Goal: Use online tool/utility: Utilize a website feature to perform a specific function

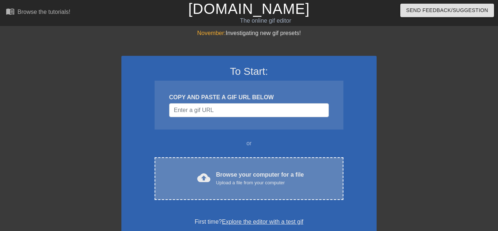
click at [307, 165] on div "cloud_upload Browse your computer for a file Upload a file from your computer C…" at bounding box center [248, 178] width 189 height 43
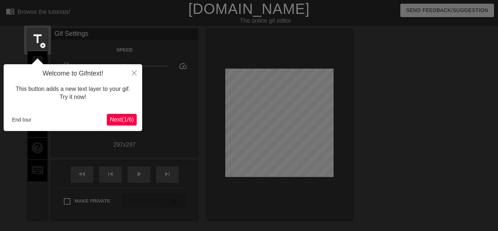
scroll to position [18, 0]
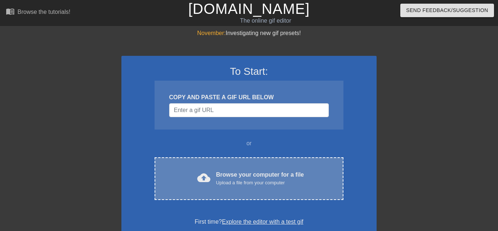
click at [316, 175] on div "cloud_upload Browse your computer for a file Upload a file from your computer" at bounding box center [249, 178] width 158 height 16
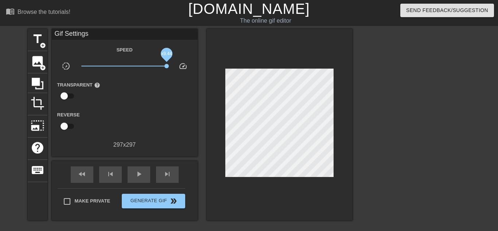
click at [166, 66] on span "x9.44" at bounding box center [124, 66] width 86 height 9
click at [128, 177] on div "play_arrow" at bounding box center [139, 174] width 23 height 16
click at [98, 64] on span "x0.240" at bounding box center [124, 66] width 86 height 9
drag, startPoint x: 98, startPoint y: 64, endPoint x: 220, endPoint y: 86, distance: 124.4
click at [220, 86] on div "title add_circle image add_circle crop photo_size_select_large help keyboard Gi…" at bounding box center [190, 124] width 325 height 191
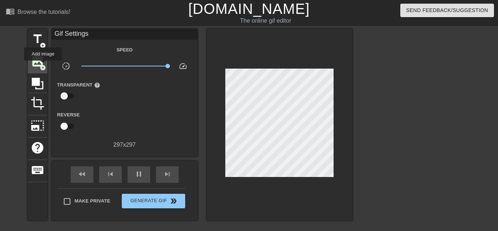
click at [43, 66] on span "add_circle" at bounding box center [43, 67] width 6 height 6
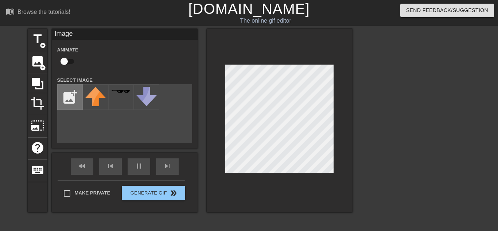
click at [58, 94] on input "file" at bounding box center [70, 97] width 25 height 25
type input "C:\fakepath\Screenshot_2025-10-12_10.png"
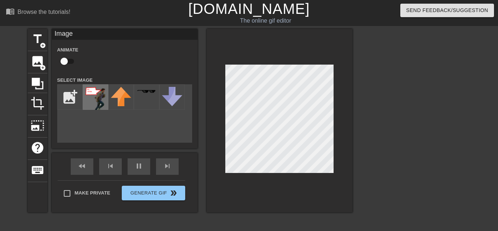
click at [90, 102] on img at bounding box center [95, 98] width 20 height 23
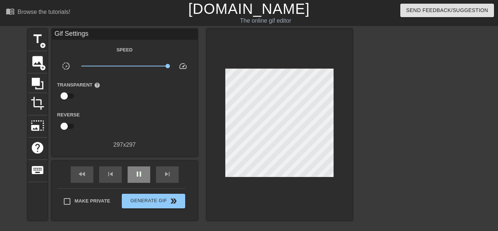
click at [139, 161] on div "fast_rewind skip_previous pause skip_next" at bounding box center [124, 174] width 119 height 27
click at [140, 166] on div "pause" at bounding box center [139, 174] width 23 height 16
click at [140, 168] on div "play_arrow" at bounding box center [139, 174] width 23 height 16
click at [140, 166] on div "pause" at bounding box center [139, 174] width 23 height 16
click at [35, 63] on span "image" at bounding box center [38, 61] width 14 height 14
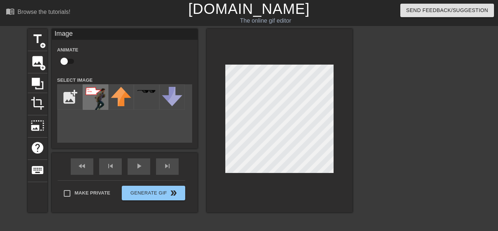
click at [93, 91] on img at bounding box center [95, 98] width 20 height 23
click at [332, 175] on div at bounding box center [280, 120] width 146 height 183
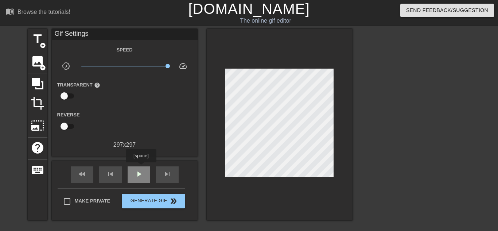
click at [141, 167] on div "play_arrow" at bounding box center [139, 174] width 23 height 16
click at [141, 169] on span "pause" at bounding box center [138, 173] width 9 height 9
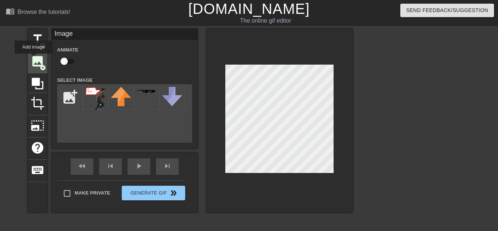
click at [33, 59] on div "title add_circle image add_circle crop photo_size_select_large help keyboard Im…" at bounding box center [190, 120] width 325 height 183
click at [134, 165] on div "fast_rewind skip_previous play_arrow skip_next" at bounding box center [124, 166] width 119 height 27
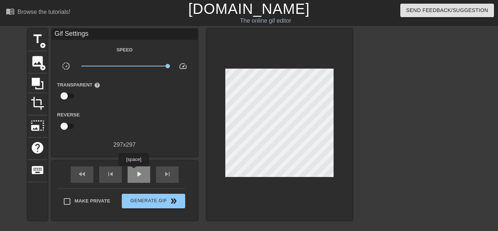
click at [134, 171] on div "play_arrow" at bounding box center [139, 174] width 23 height 16
click at [137, 173] on span "pause" at bounding box center [138, 173] width 9 height 9
click at [36, 56] on span "image" at bounding box center [38, 61] width 14 height 14
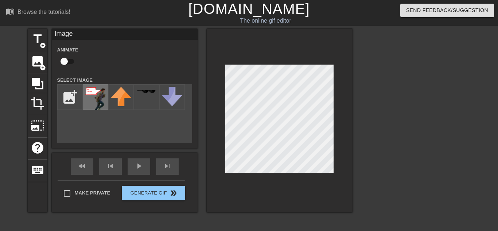
click at [93, 104] on img at bounding box center [95, 98] width 20 height 23
click at [270, 177] on div at bounding box center [280, 120] width 146 height 183
click at [145, 168] on div "play_arrow" at bounding box center [139, 166] width 23 height 16
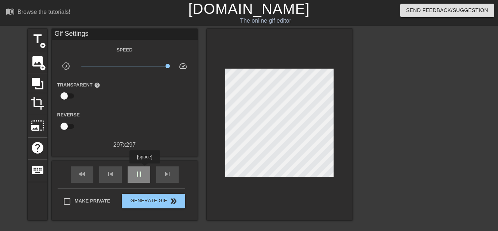
click at [145, 169] on div "pause" at bounding box center [139, 174] width 23 height 16
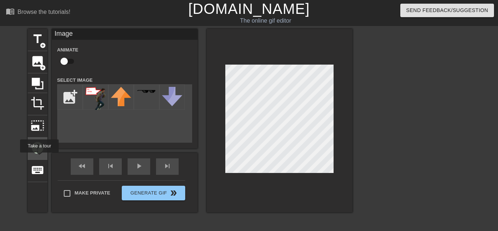
click at [38, 158] on div "title add_circle image add_circle crop photo_size_select_large help keyboard Im…" at bounding box center [190, 120] width 325 height 183
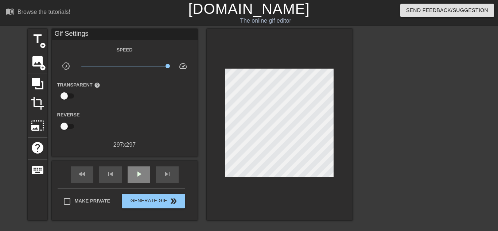
click at [141, 164] on div "fast_rewind skip_previous play_arrow skip_next" at bounding box center [124, 174] width 119 height 27
click at [140, 165] on div "fast_rewind skip_previous play_arrow skip_next" at bounding box center [124, 174] width 119 height 27
click at [139, 168] on div "play_arrow" at bounding box center [139, 174] width 23 height 16
click at [141, 165] on div "fast_rewind skip_previous pause skip_next" at bounding box center [124, 174] width 119 height 27
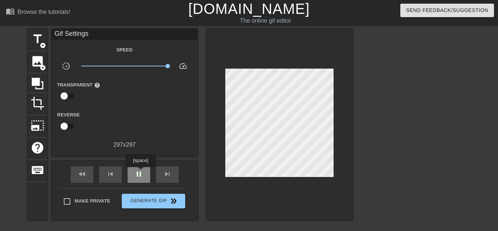
click at [141, 172] on span "pause" at bounding box center [138, 173] width 9 height 9
click at [73, 174] on div "fast_rewind" at bounding box center [82, 174] width 23 height 16
drag, startPoint x: 38, startPoint y: 64, endPoint x: 52, endPoint y: 126, distance: 63.5
click at [52, 126] on div "title add_circle image add_circle crop photo_size_select_large help keyboard Gi…" at bounding box center [190, 124] width 325 height 191
click at [166, 170] on span "skip_next" at bounding box center [167, 173] width 9 height 9
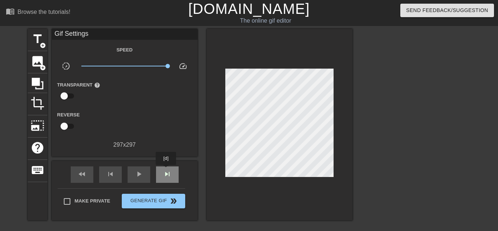
click at [166, 170] on span "skip_next" at bounding box center [167, 173] width 9 height 9
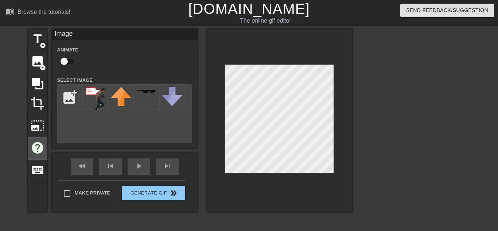
click at [39, 148] on div "title add_circle image add_circle crop photo_size_select_large help keyboard Im…" at bounding box center [190, 120] width 325 height 183
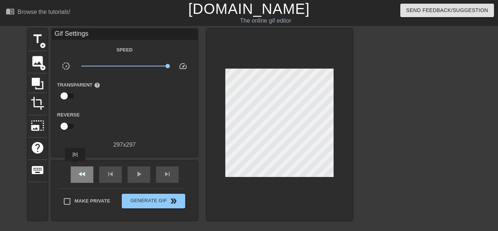
click at [75, 166] on div "fast_rewind" at bounding box center [82, 174] width 23 height 16
click at [37, 64] on span "image" at bounding box center [38, 61] width 14 height 14
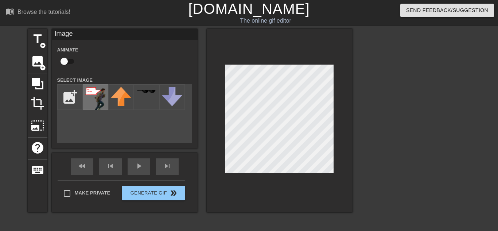
click at [100, 109] on img at bounding box center [95, 98] width 20 height 23
click at [275, 174] on div at bounding box center [280, 120] width 146 height 183
click at [144, 160] on div "Image Animate Select Image add_photo_alternate fast_rewind skip_previous play_a…" at bounding box center [125, 120] width 146 height 183
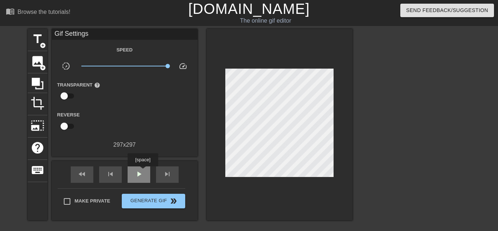
click at [143, 171] on span "play_arrow" at bounding box center [138, 173] width 9 height 9
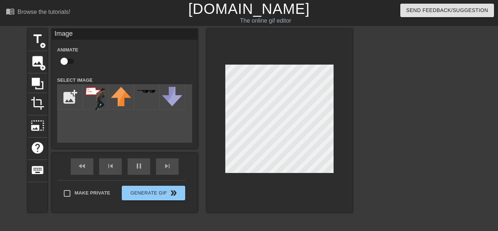
click at [221, 144] on div at bounding box center [280, 120] width 146 height 183
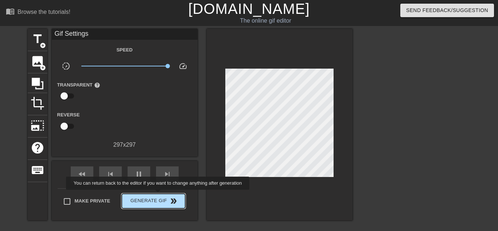
click at [156, 195] on button "Generate Gif double_arrow" at bounding box center [153, 200] width 63 height 15
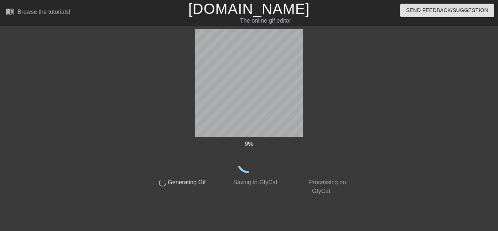
click at [156, 195] on div "done Generating Gif" at bounding box center [177, 184] width 72 height 22
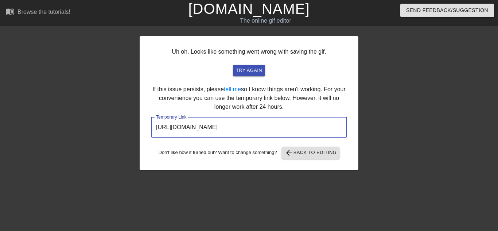
click at [251, 126] on input "[URL][DOMAIN_NAME]" at bounding box center [249, 127] width 196 height 20
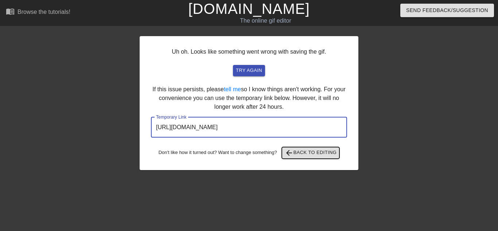
click at [290, 153] on span "arrow_back" at bounding box center [289, 152] width 9 height 9
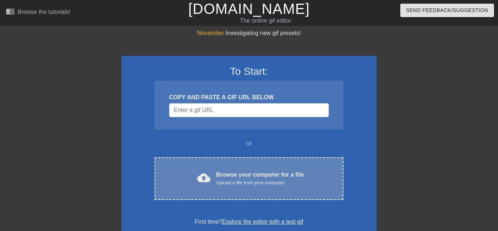
click at [315, 169] on div "cloud_upload Browse your computer for a file Upload a file from your computer C…" at bounding box center [248, 178] width 189 height 43
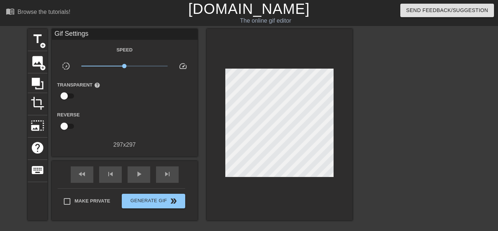
click at [167, 64] on div "x1.00" at bounding box center [124, 67] width 97 height 11
click at [167, 68] on div "x1.00" at bounding box center [124, 67] width 97 height 11
click at [286, 84] on div "title add_circle image add_circle crop photo_size_select_large help keyboard Gi…" at bounding box center [190, 124] width 325 height 191
click at [139, 172] on span "play_arrow" at bounding box center [138, 173] width 9 height 9
